Goal: Task Accomplishment & Management: Complete application form

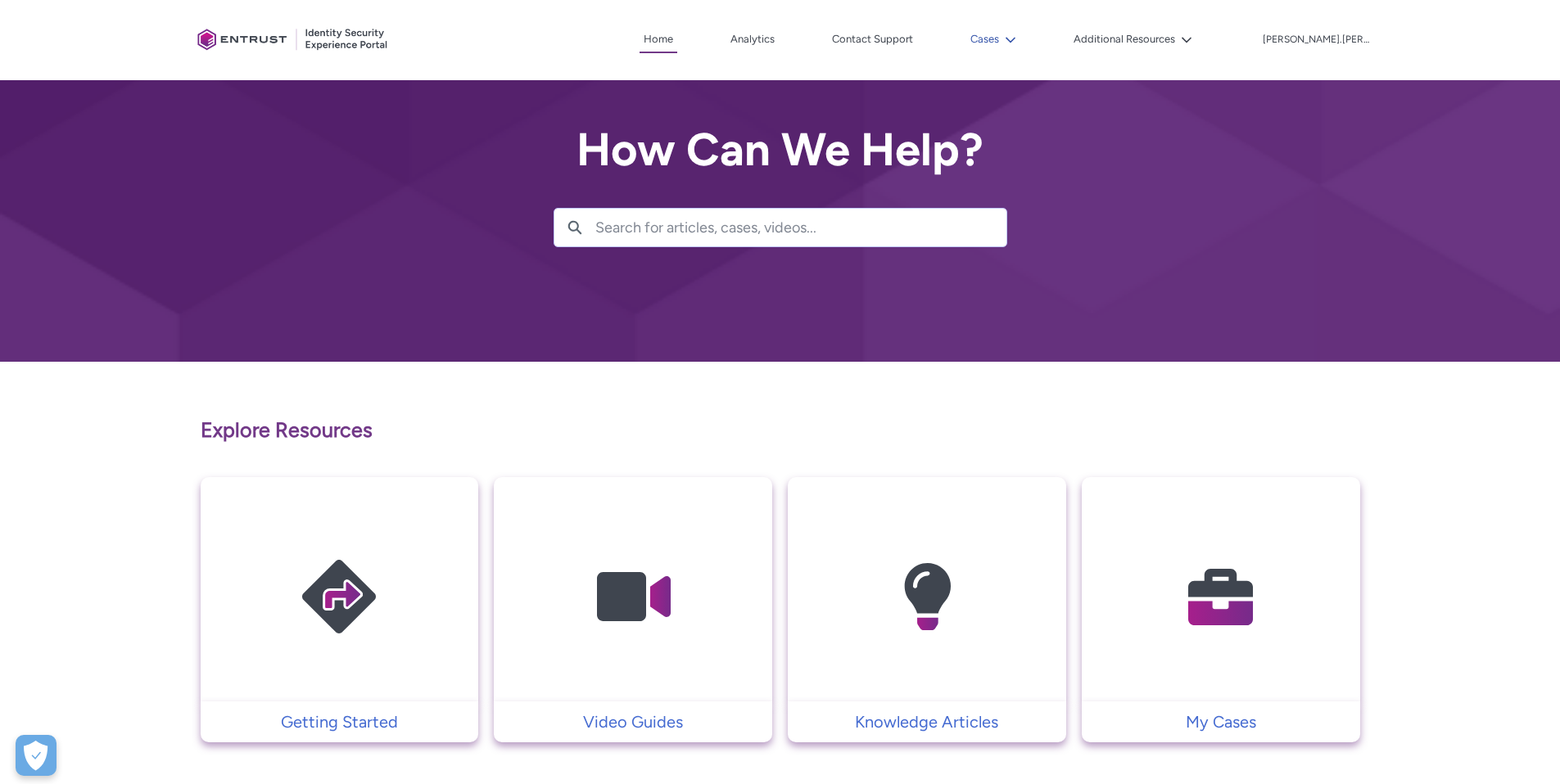
click at [1016, 41] on icon at bounding box center [1010, 39] width 12 height 12
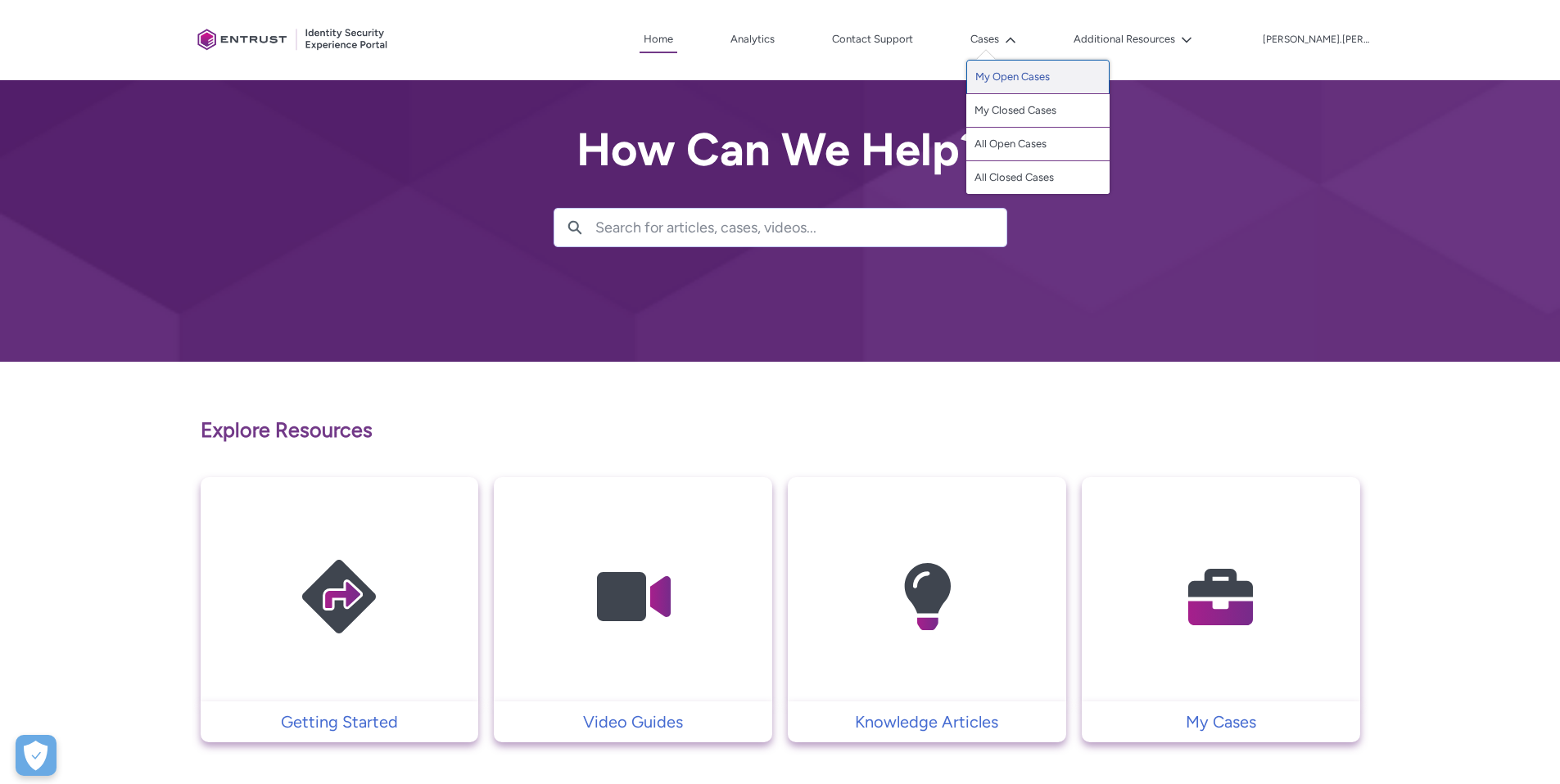
click at [1056, 73] on link "My Open Cases" at bounding box center [1038, 77] width 143 height 34
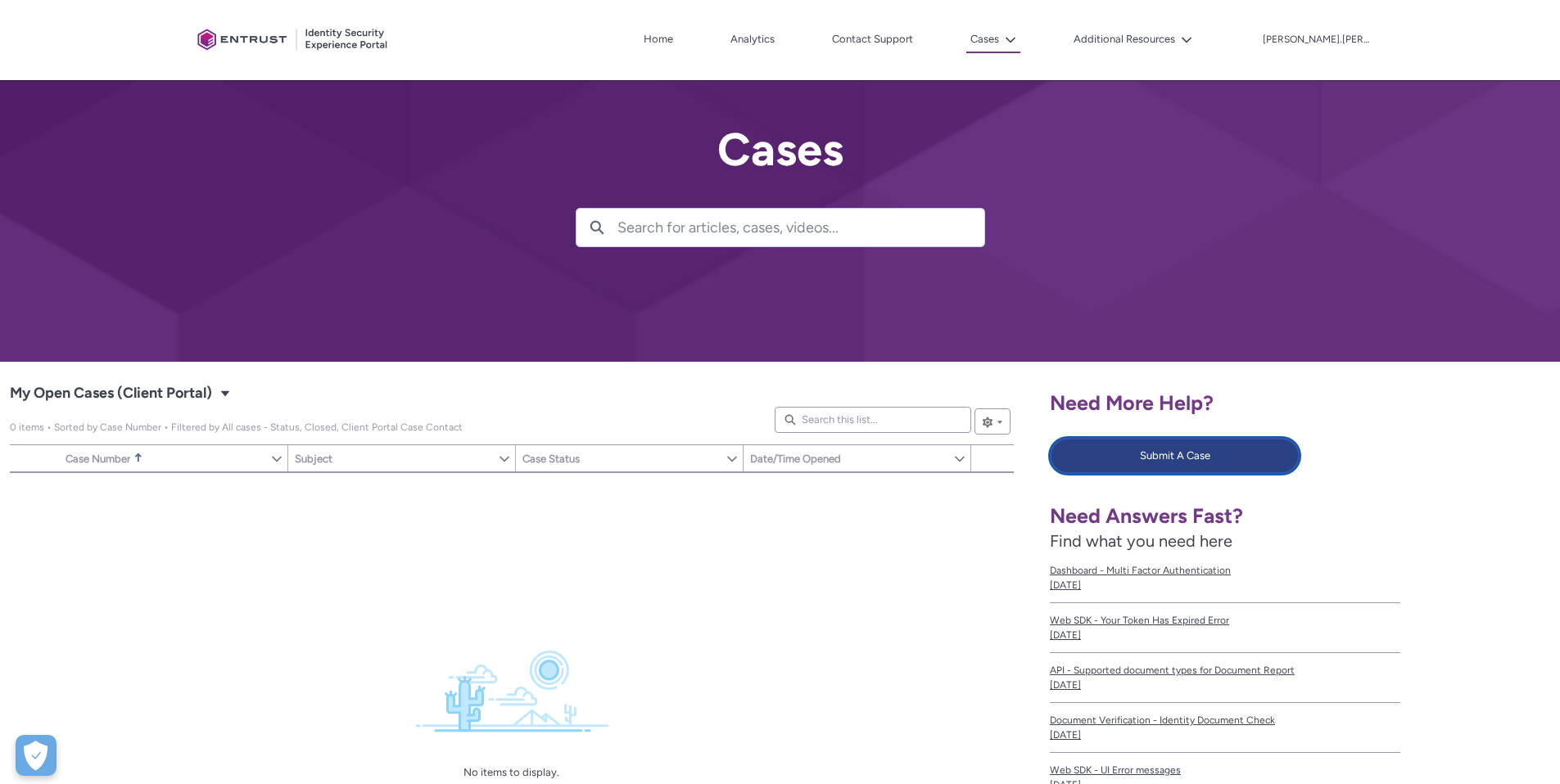
click at [1192, 449] on button "Submit A Case" at bounding box center [1174, 456] width 250 height 36
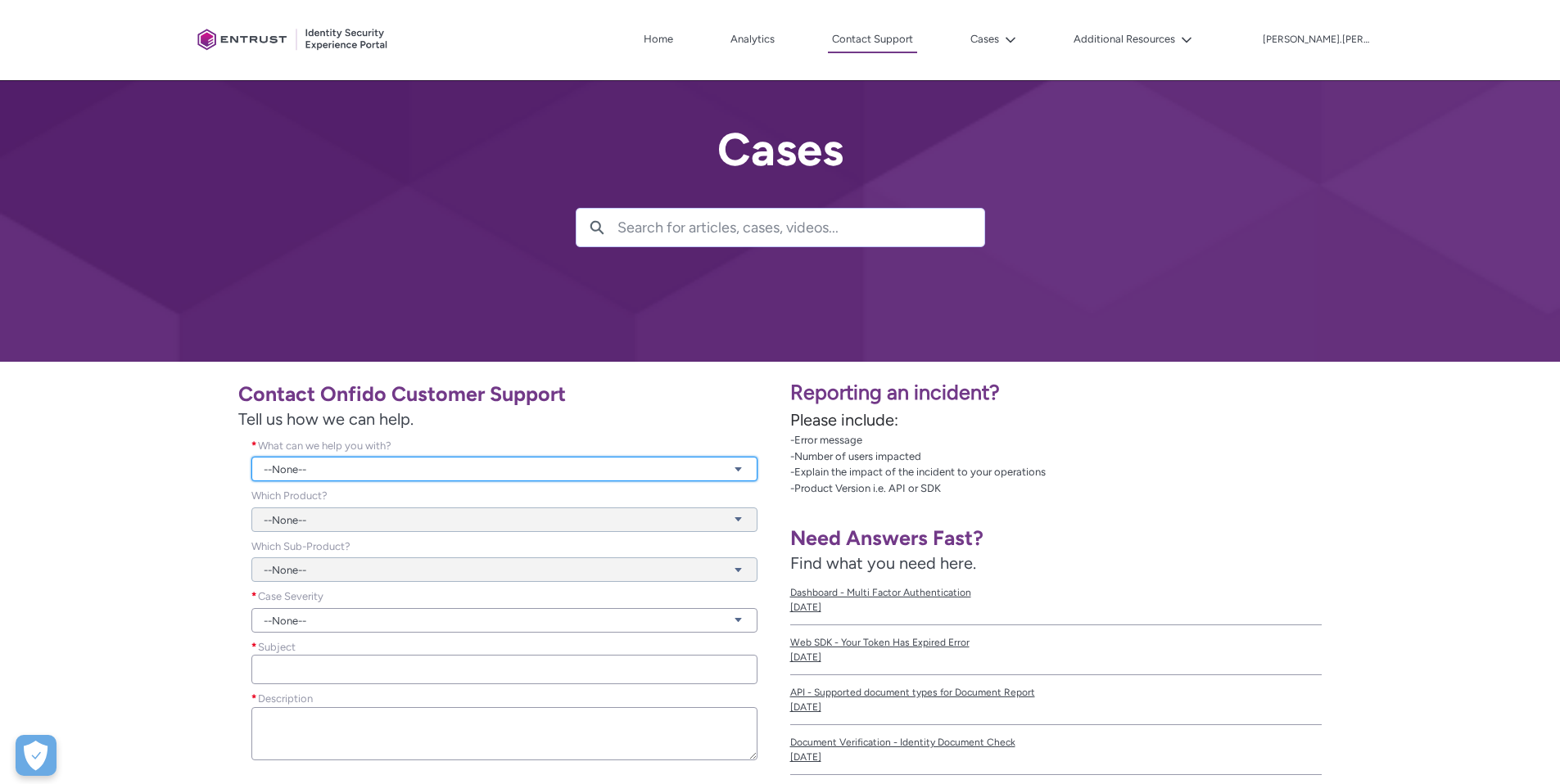
click at [416, 464] on link "--None--" at bounding box center [504, 468] width 506 height 24
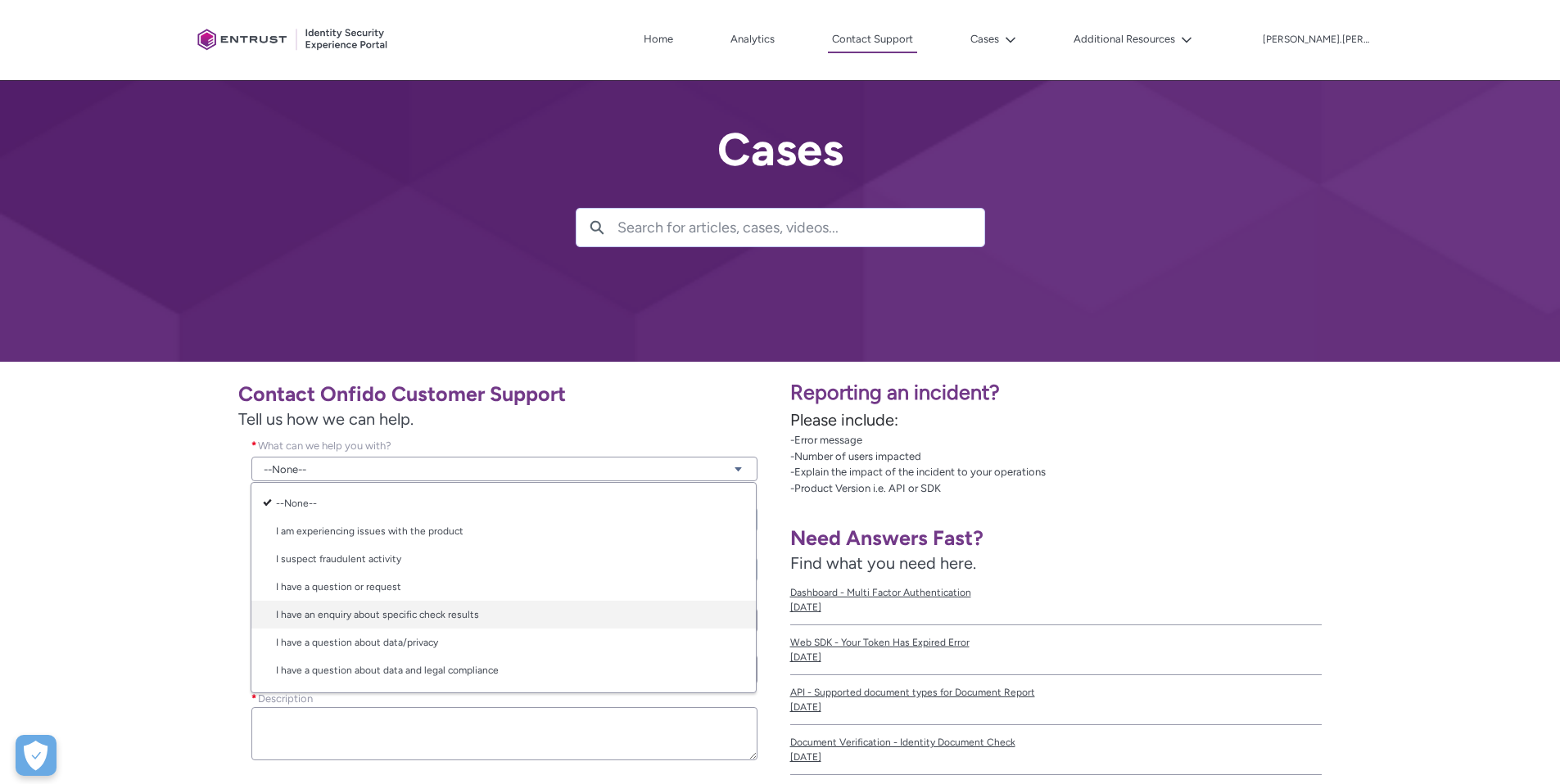
click at [426, 611] on link "I have an enquiry about specific check results" at bounding box center [503, 614] width 504 height 28
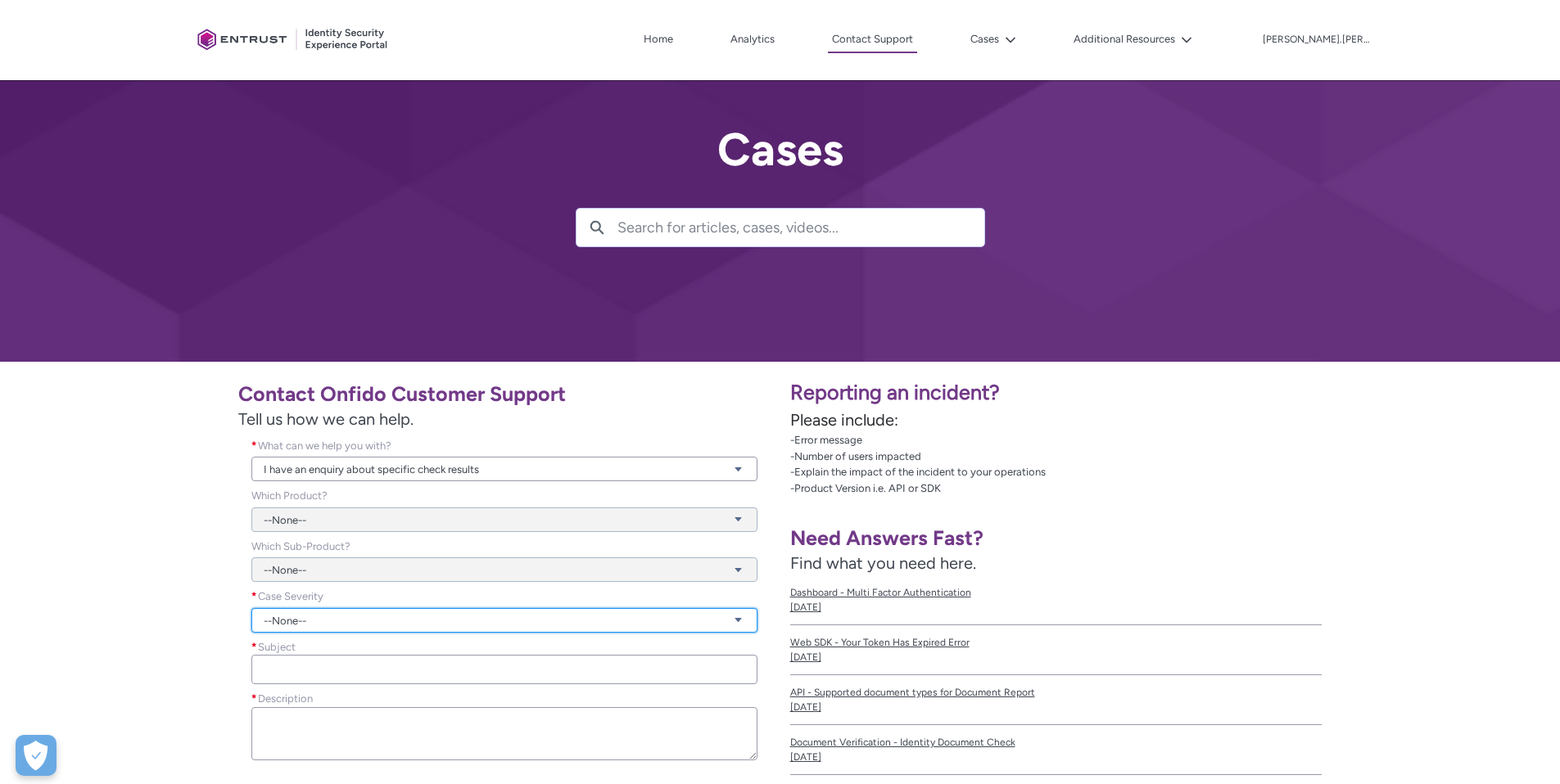
click at [340, 623] on link "--None--" at bounding box center [504, 619] width 506 height 24
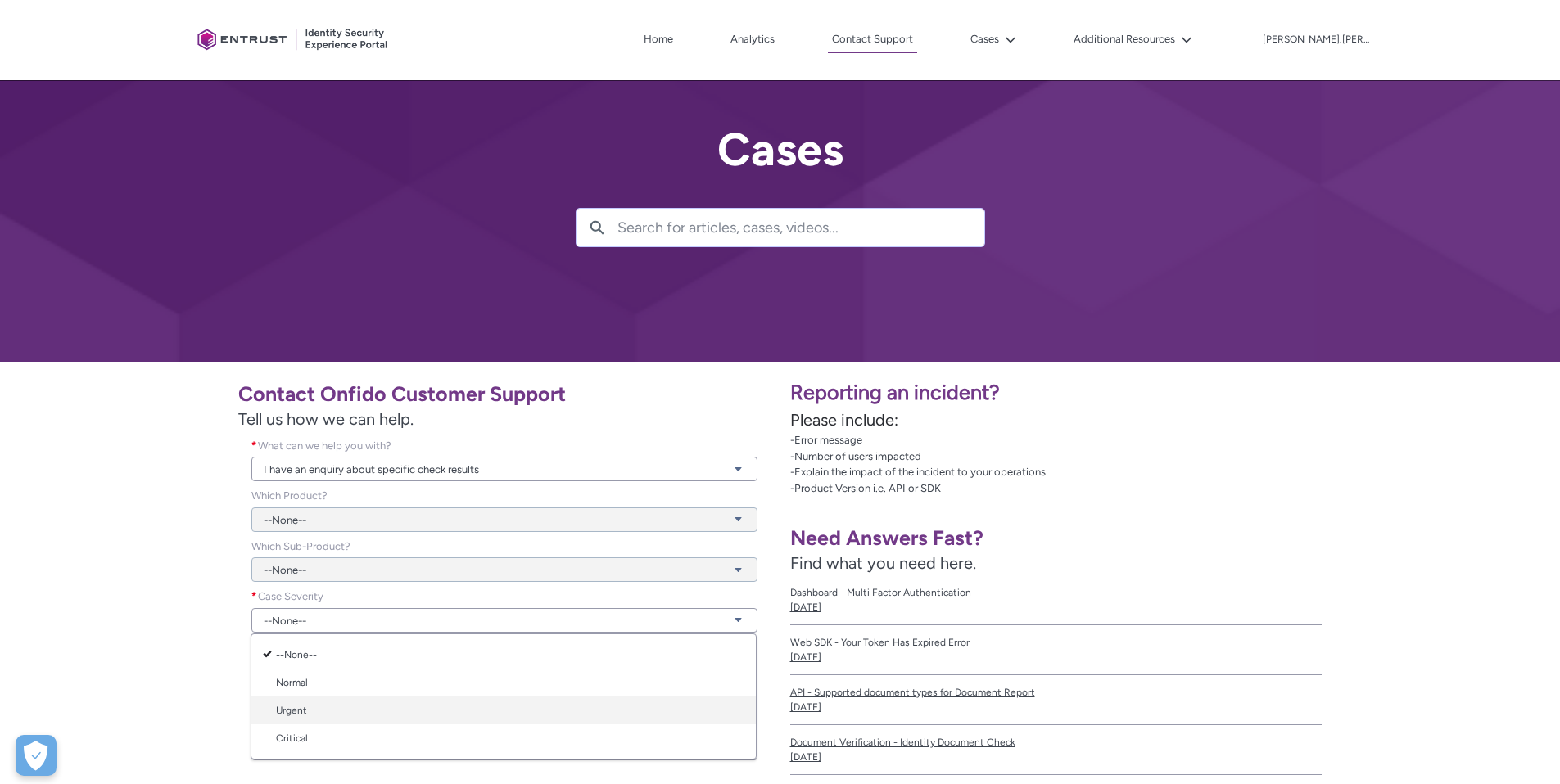
click at [299, 714] on link "Urgent" at bounding box center [503, 710] width 504 height 28
click at [330, 655] on input "Subject *" at bounding box center [504, 669] width 506 height 30
type input "P"
type input "C"
paste input "6c92d733-aeda-4356-baad-922f8f2bce87"
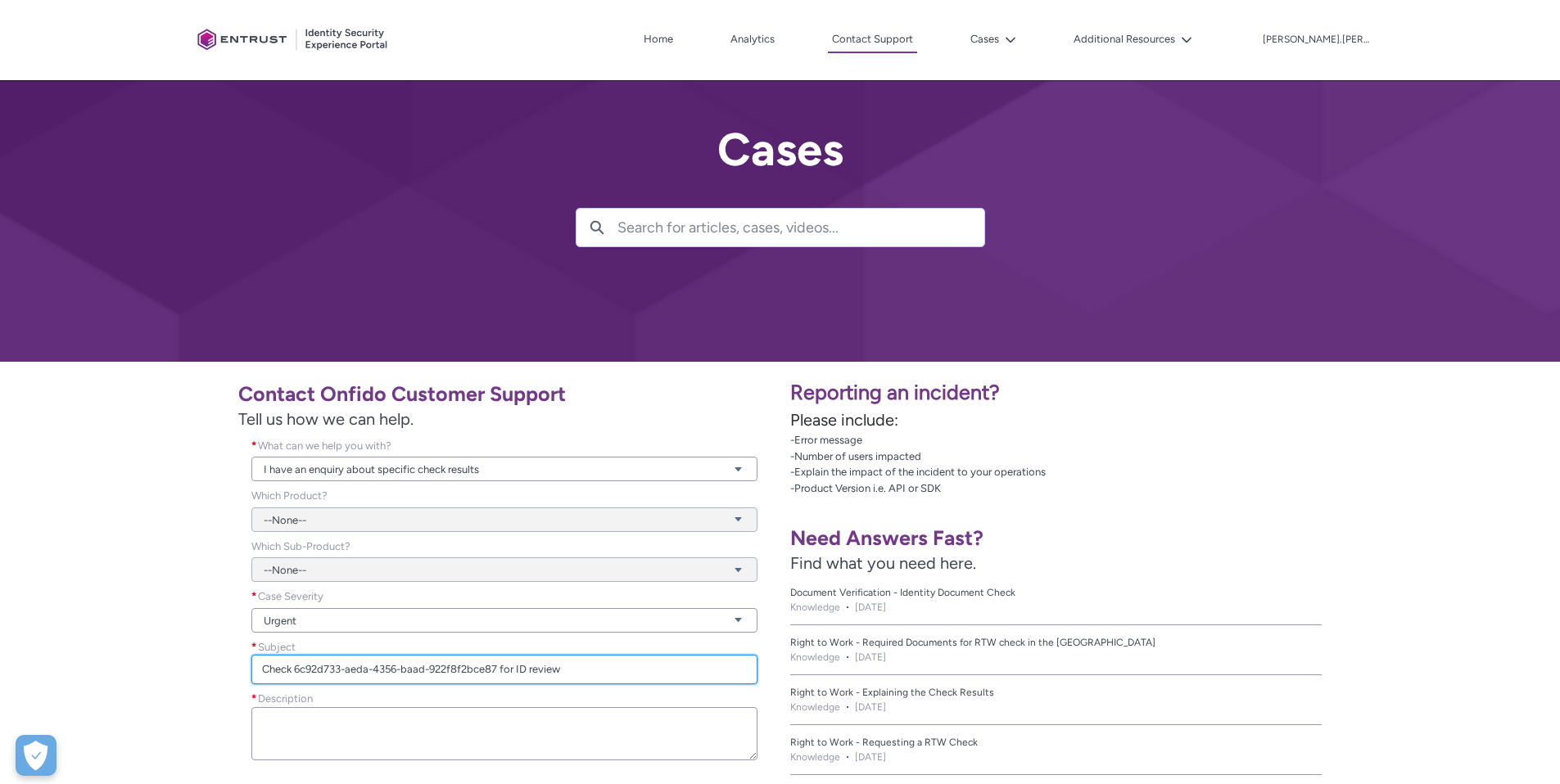
type input "Check 6c92d733-aeda-4356-baad-922f8f2bce87 for ID review"
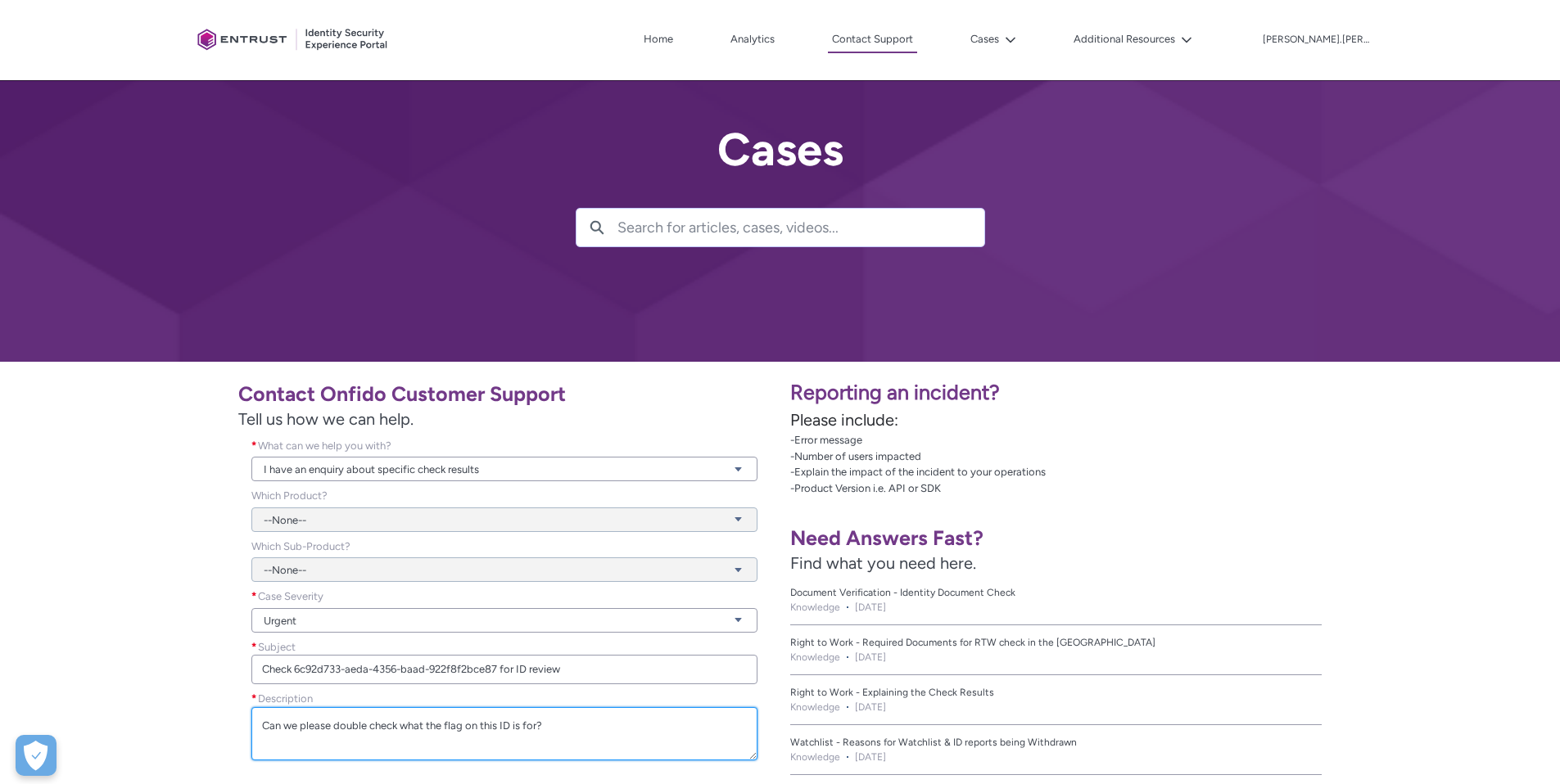
type textarea "Can we please double check what the flag on this ID is for?"
click at [104, 541] on div "Contact Onfido Customer Support Tell us how we can help. What can we help you w…" at bounding box center [390, 612] width 761 height 482
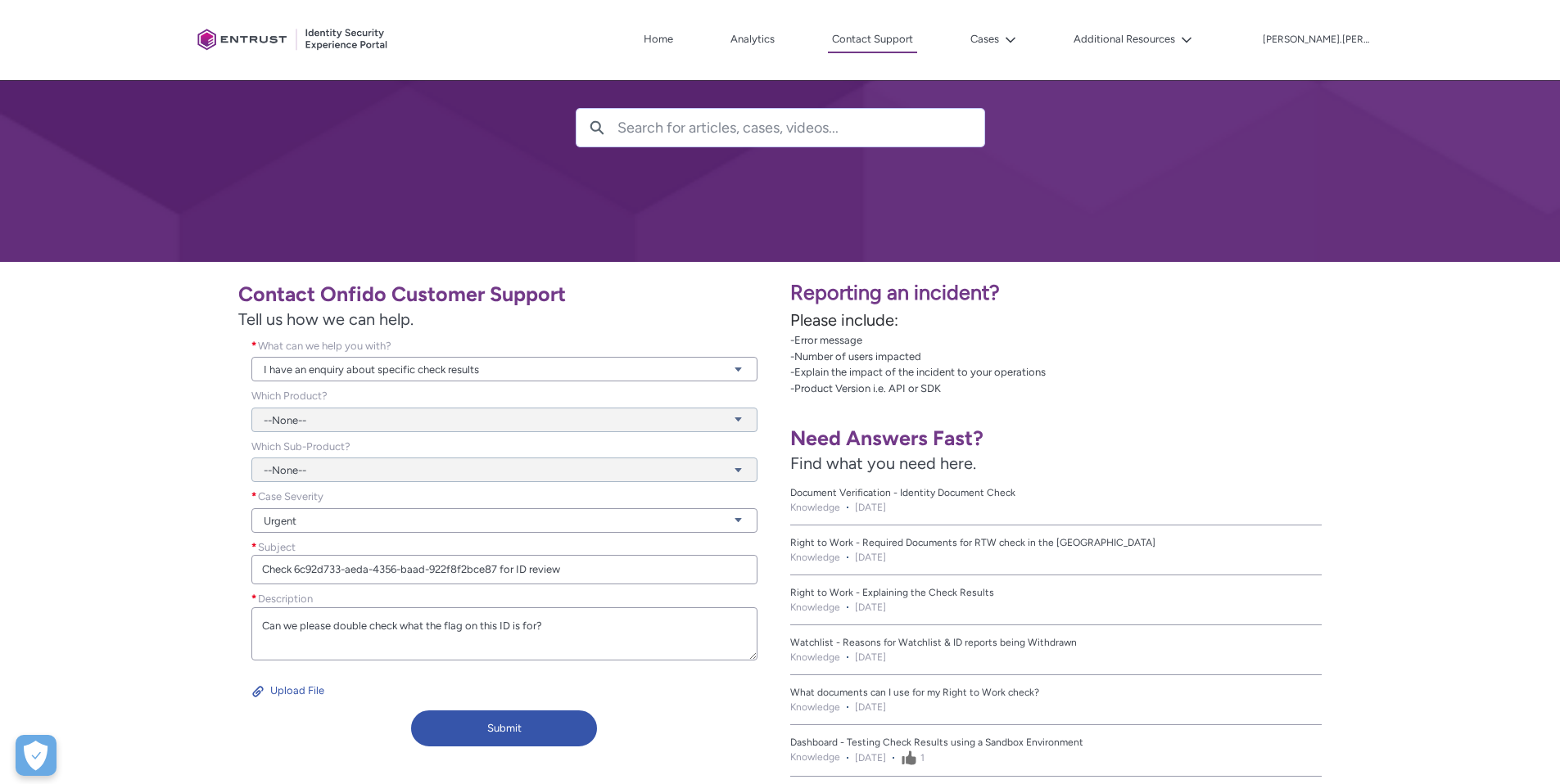
scroll to position [158, 0]
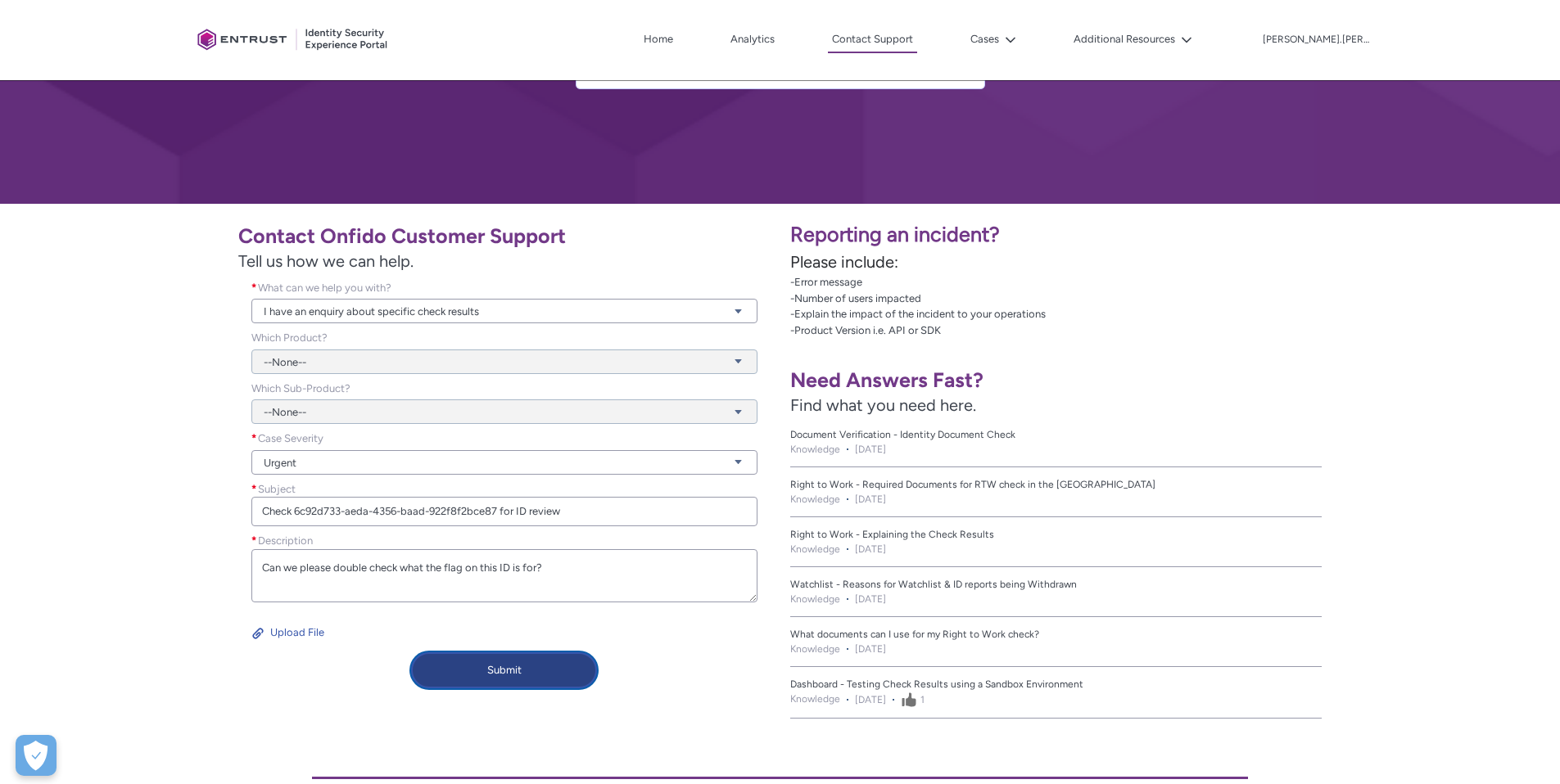
click at [515, 663] on button "Submit" at bounding box center [504, 670] width 186 height 36
